Goal: Check status: Check status

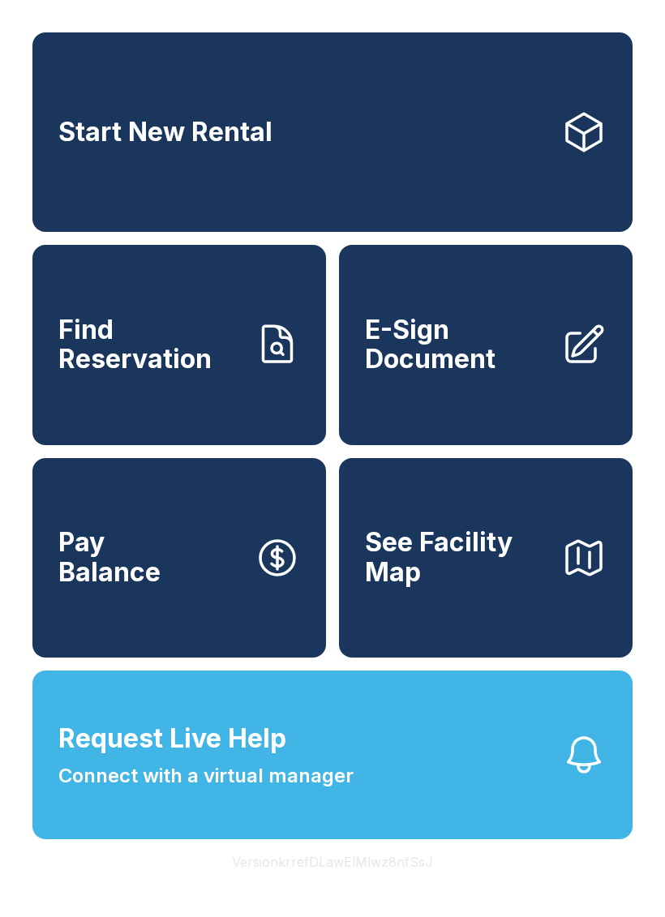
click at [186, 342] on span "Find Reservation" at bounding box center [149, 344] width 183 height 59
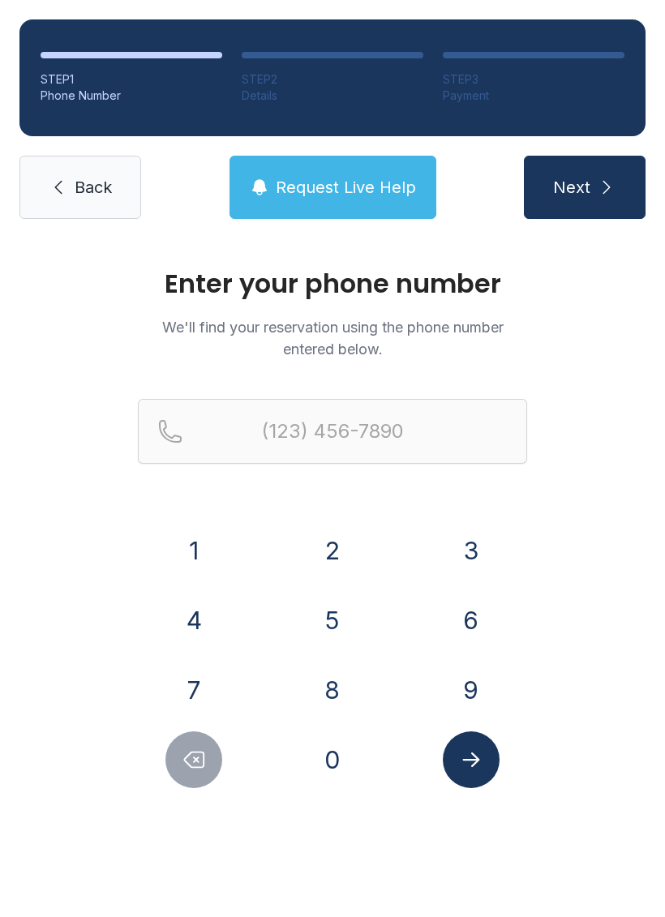
click at [330, 677] on button "8" at bounding box center [332, 690] width 57 height 57
click at [468, 606] on button "6" at bounding box center [471, 620] width 57 height 57
click at [199, 615] on button "4" at bounding box center [193, 620] width 57 height 57
click at [462, 540] on button "3" at bounding box center [471, 550] width 57 height 57
click at [200, 688] on button "7" at bounding box center [193, 690] width 57 height 57
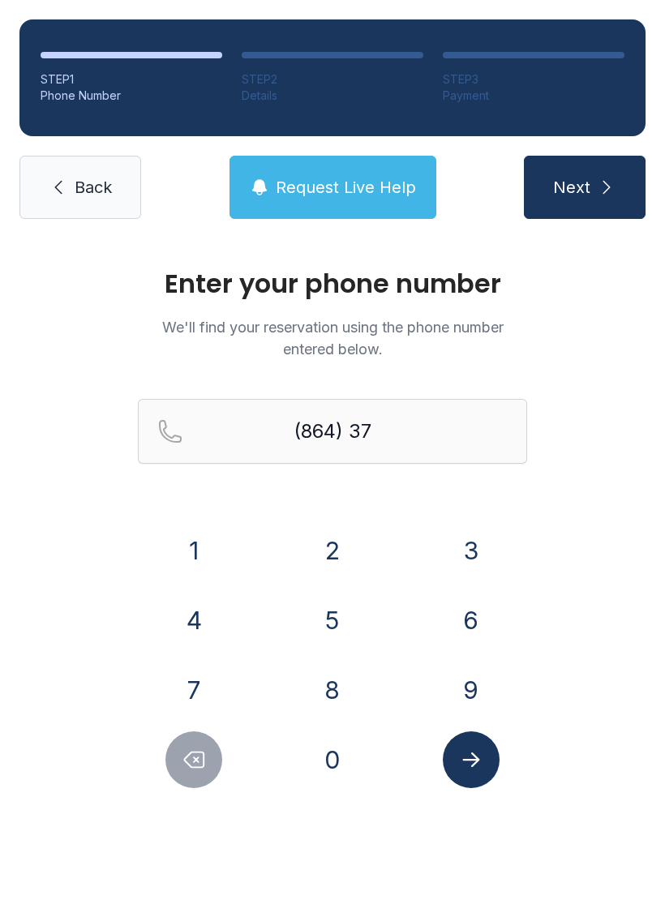
click at [480, 612] on button "6" at bounding box center [471, 620] width 57 height 57
click at [186, 685] on button "7" at bounding box center [193, 690] width 57 height 57
click at [474, 672] on button "9" at bounding box center [471, 690] width 57 height 57
click at [473, 672] on button "9" at bounding box center [471, 690] width 57 height 57
click at [186, 528] on button "1" at bounding box center [193, 550] width 57 height 57
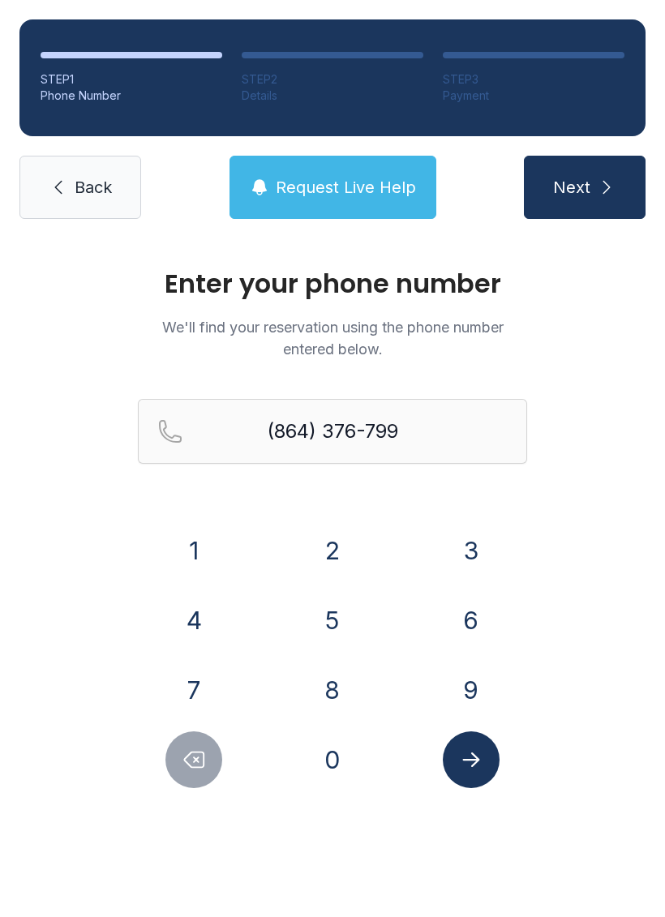
type input "[PHONE_NUMBER]"
